Goal: Information Seeking & Learning: Learn about a topic

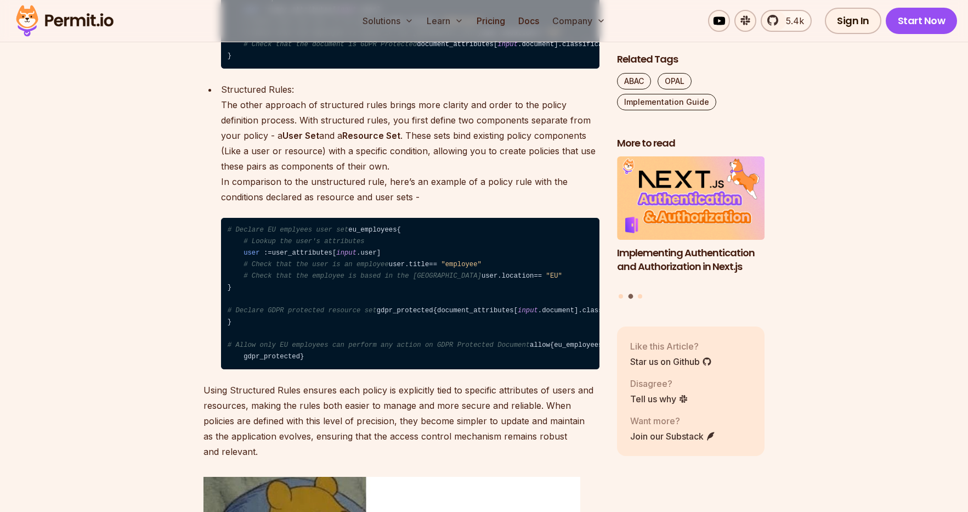
scroll to position [1869, 0]
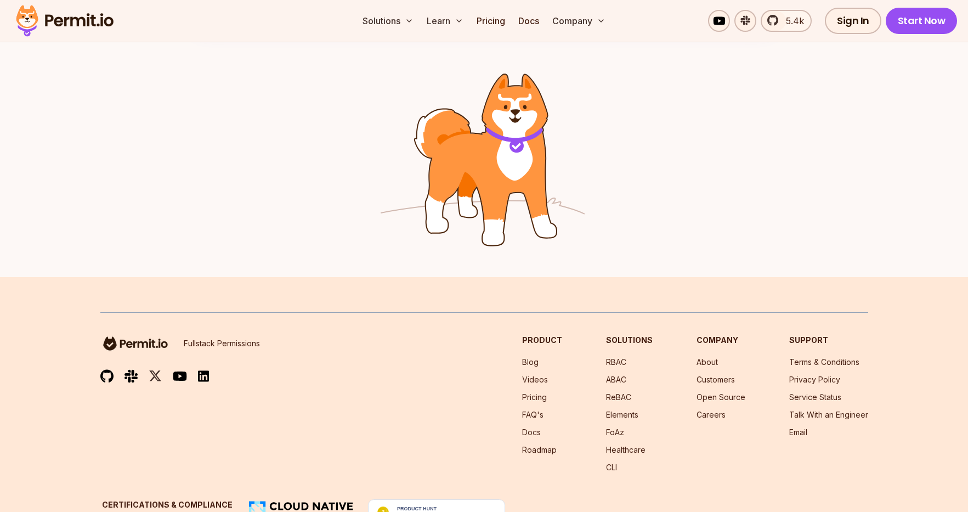
scroll to position [1787, 0]
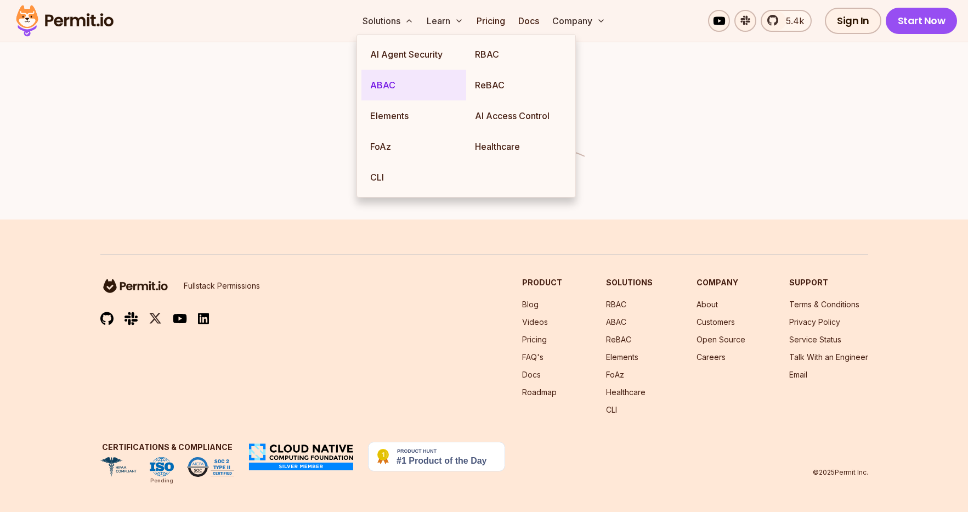
click at [381, 85] on link "ABAC" at bounding box center [414, 85] width 105 height 31
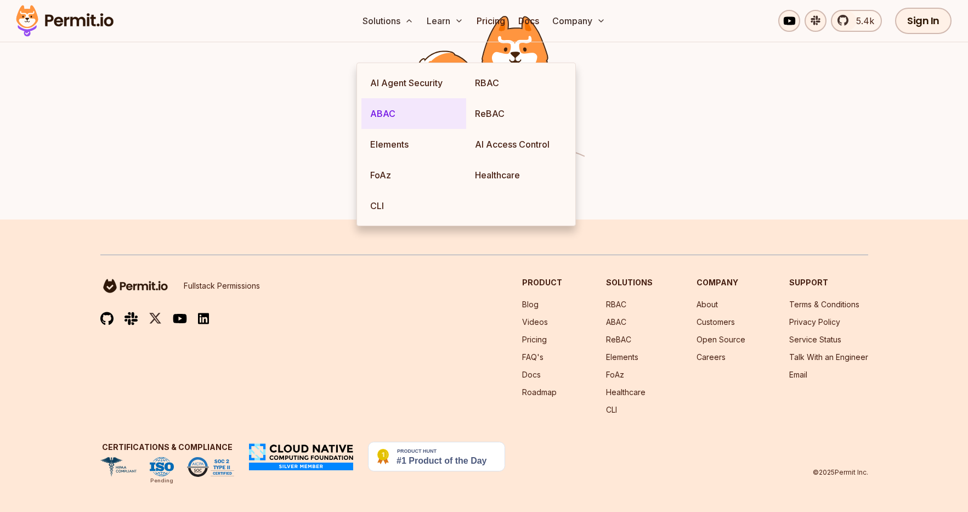
scroll to position [0, 0]
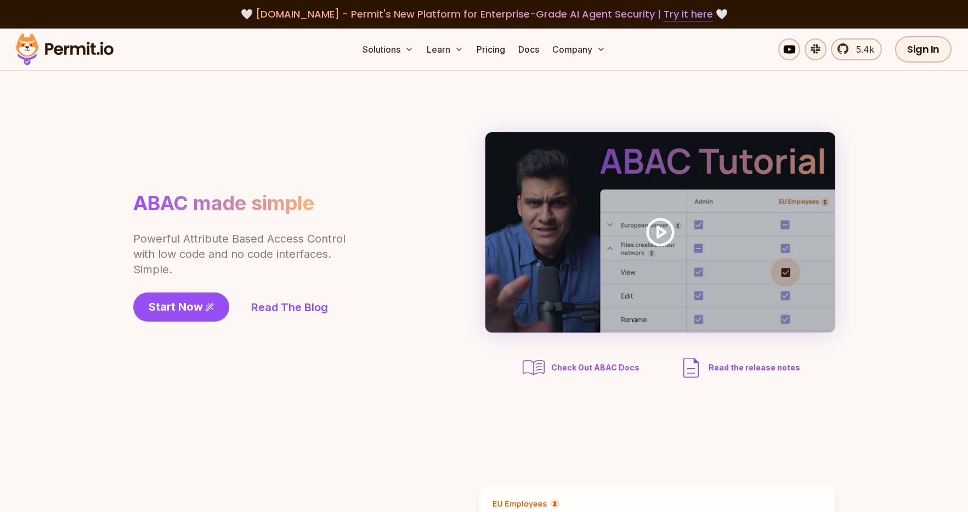
drag, startPoint x: 188, startPoint y: 296, endPoint x: 256, endPoint y: 294, distance: 68.6
click at [188, 296] on link "Start Now" at bounding box center [181, 306] width 96 height 29
click at [532, 49] on link "Docs" at bounding box center [529, 49] width 30 height 22
